Goal: Task Accomplishment & Management: Complete application form

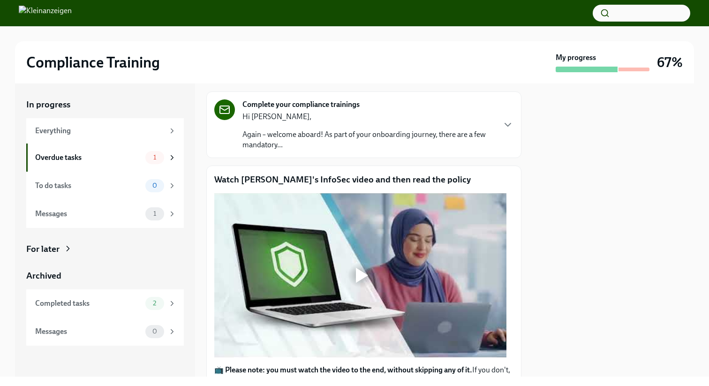
scroll to position [63, 0]
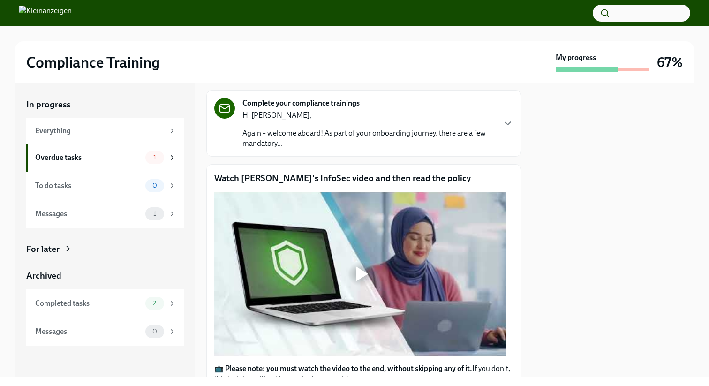
click at [374, 241] on div at bounding box center [360, 274] width 292 height 164
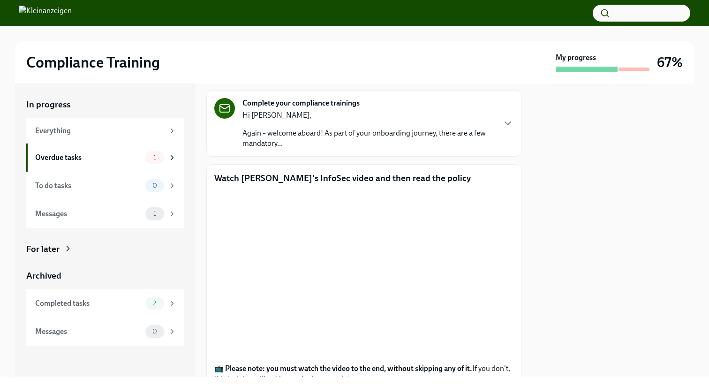
click at [588, 192] on div at bounding box center [613, 230] width 161 height 293
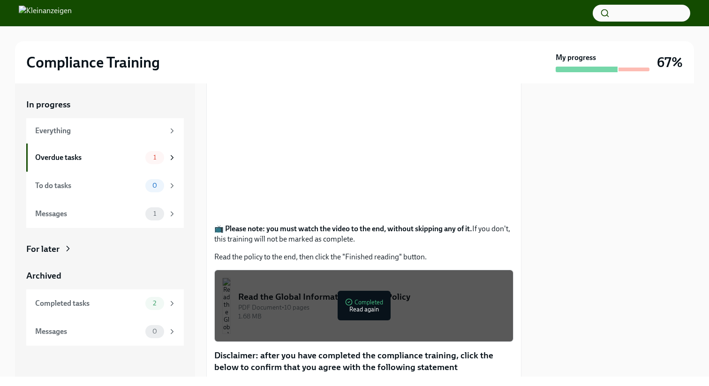
scroll to position [292, 0]
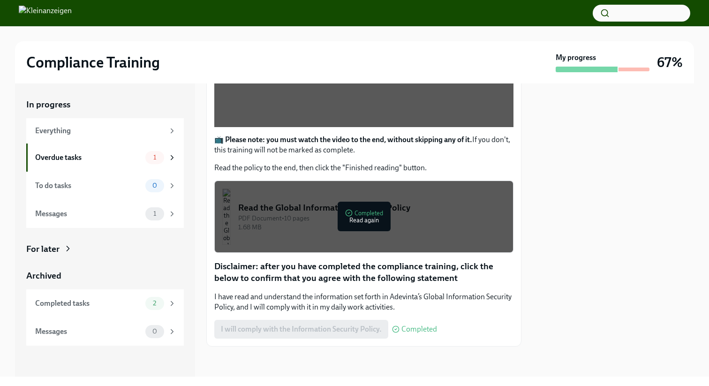
click at [410, 332] on span "Completed" at bounding box center [420, 330] width 36 height 8
click at [351, 223] on div "1.68 MB" at bounding box center [371, 227] width 267 height 9
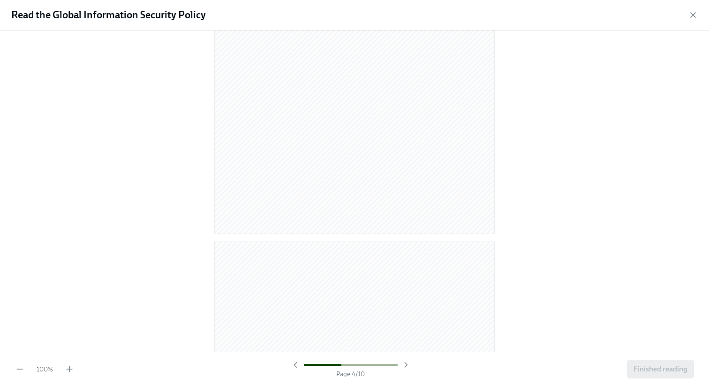
scroll to position [3722, 0]
click at [664, 370] on span "Finished reading" at bounding box center [661, 369] width 54 height 9
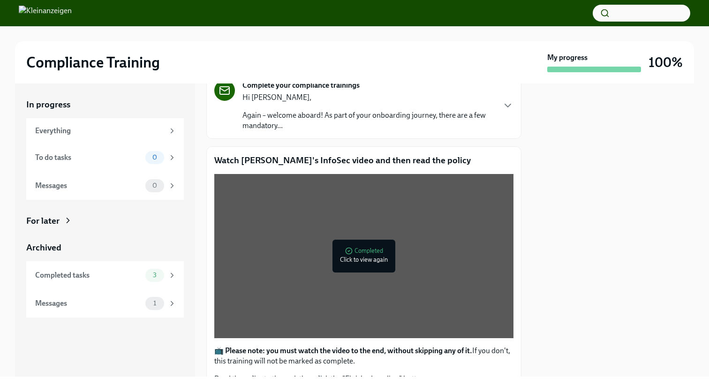
scroll to position [80, 0]
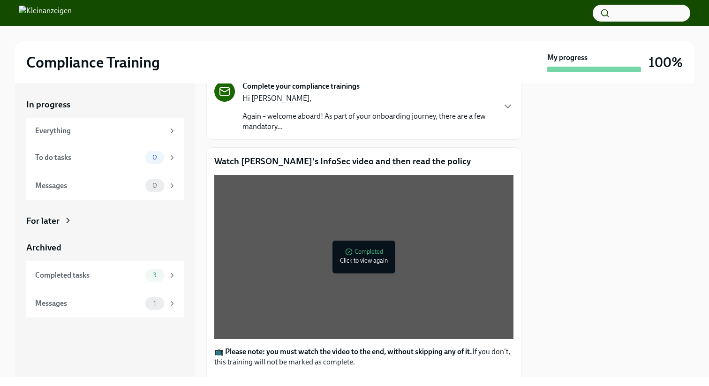
click at [305, 148] on div "Watch [PERSON_NAME]'s InfoSec video and then read the policy Completed Click to…" at bounding box center [363, 353] width 315 height 412
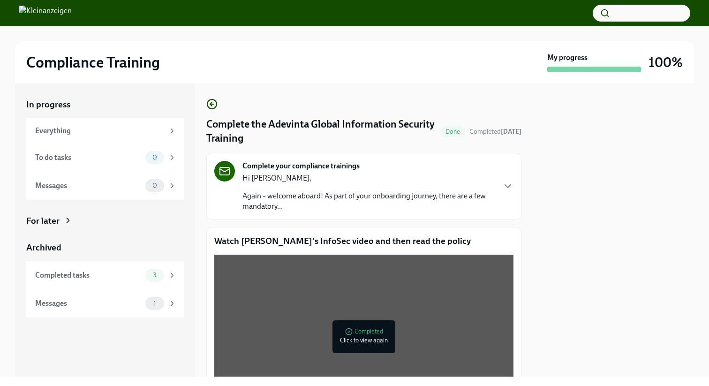
click at [319, 194] on p "Again – welcome aboard! As part of your onboarding journey, there are a few man…" at bounding box center [369, 201] width 252 height 21
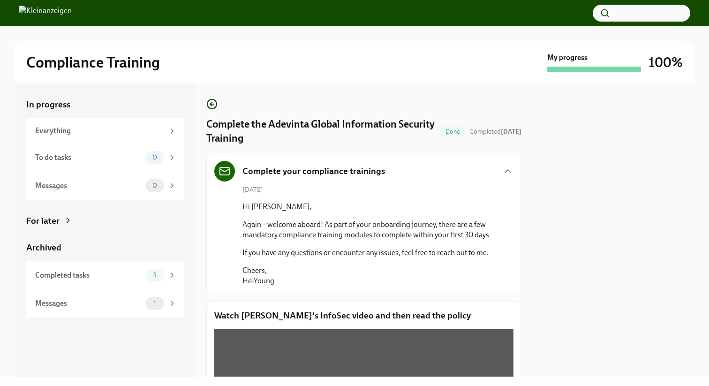
click at [473, 137] on div "Done Completed [DATE]" at bounding box center [481, 131] width 82 height 11
click at [495, 128] on span "Completed [DATE]" at bounding box center [496, 132] width 52 height 8
click at [107, 158] on div "To do tasks" at bounding box center [88, 158] width 107 height 10
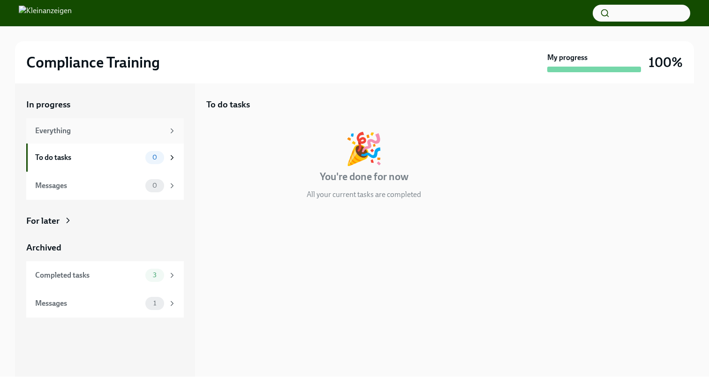
click at [78, 128] on div "Everything" at bounding box center [99, 131] width 129 height 10
